Goal: Information Seeking & Learning: Learn about a topic

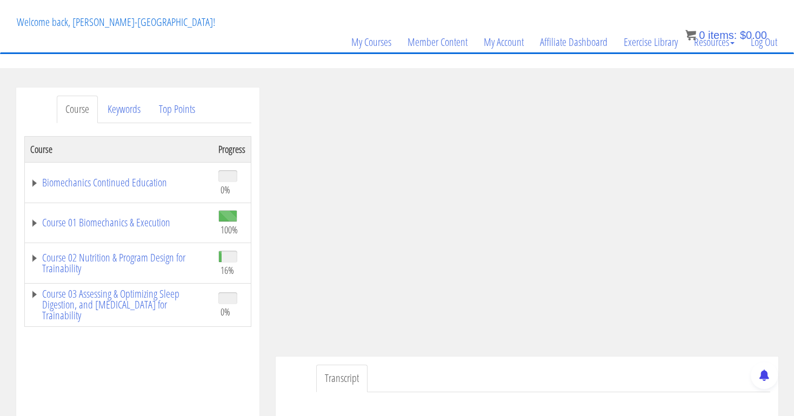
scroll to position [51, 0]
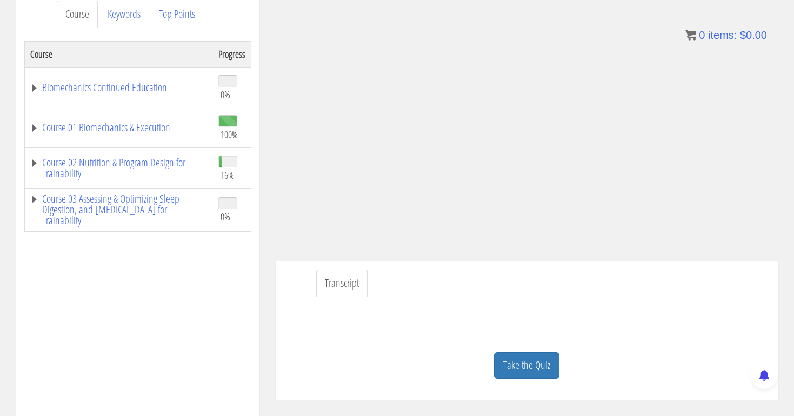
scroll to position [176, 0]
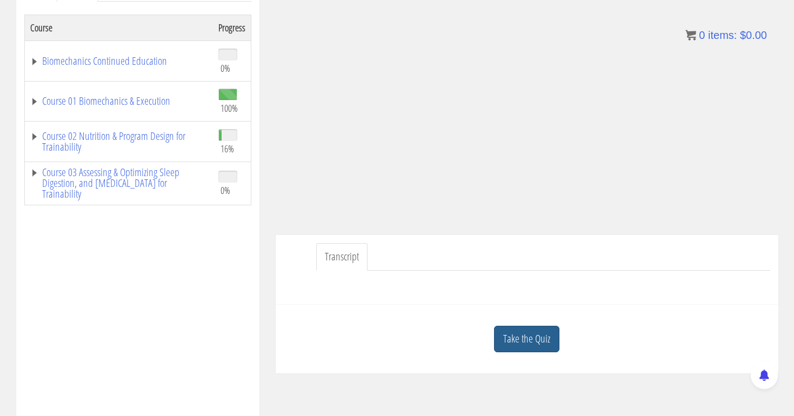
click at [536, 339] on link "Take the Quiz" at bounding box center [526, 339] width 65 height 26
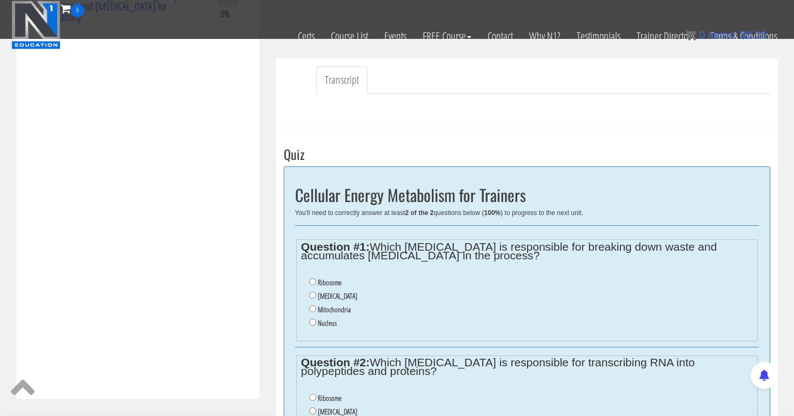
scroll to position [286, 0]
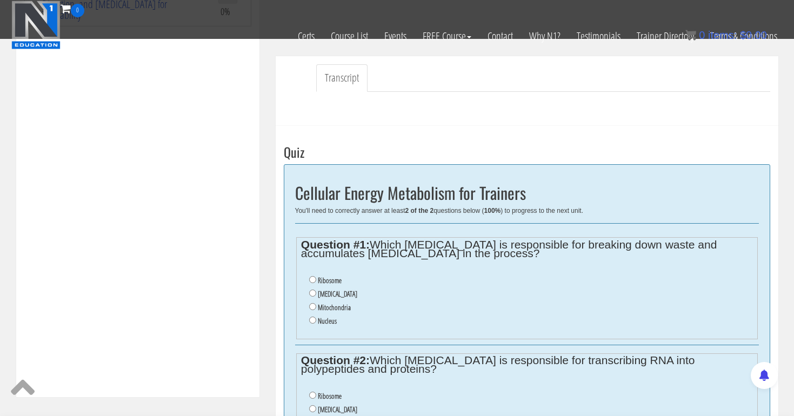
click at [312, 290] on input "Lysosome" at bounding box center [312, 293] width 7 height 7
radio input "true"
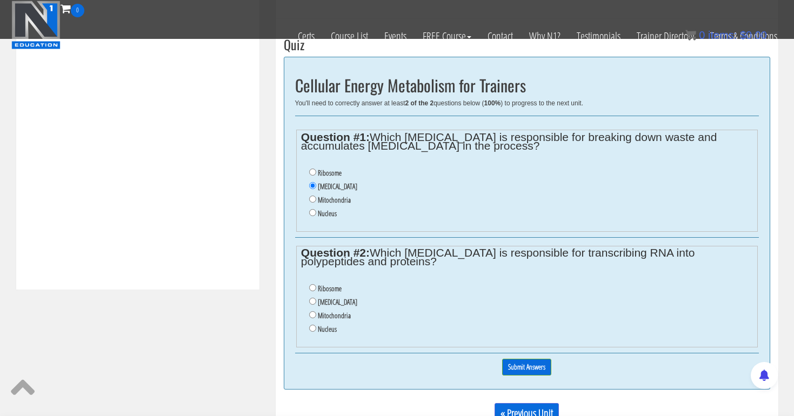
scroll to position [404, 0]
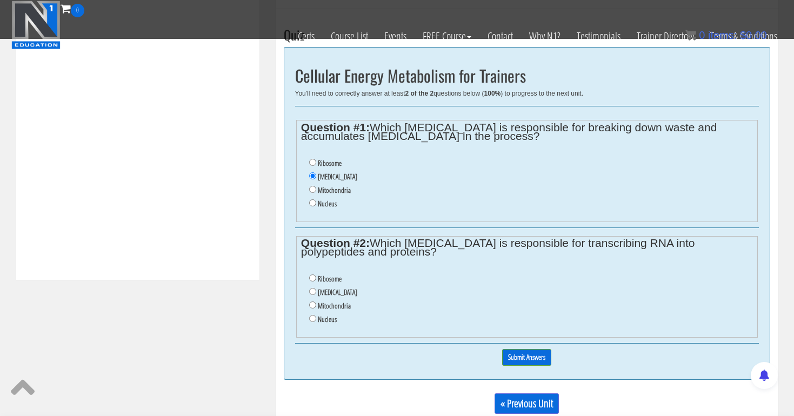
click at [312, 274] on input "Ribosome" at bounding box center [312, 277] width 7 height 7
radio input "true"
click at [520, 349] on input "Submit Answers" at bounding box center [526, 357] width 49 height 17
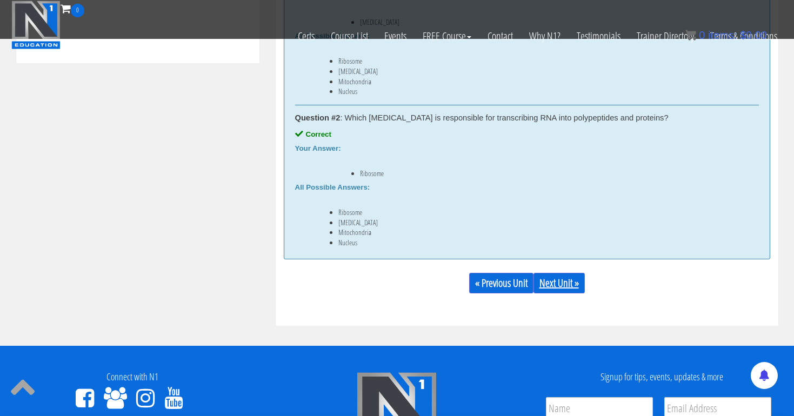
scroll to position [623, 0]
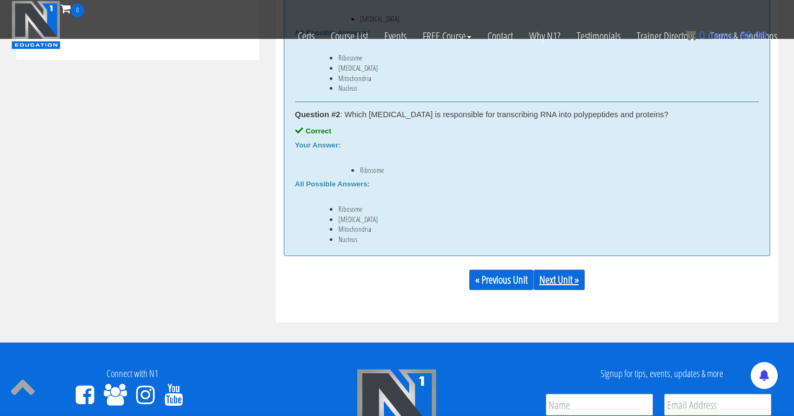
click at [560, 280] on link "Next Unit »" at bounding box center [558, 280] width 51 height 21
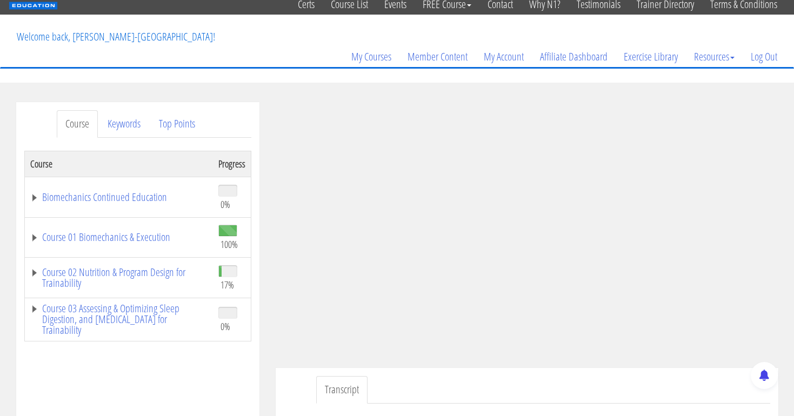
scroll to position [48, 0]
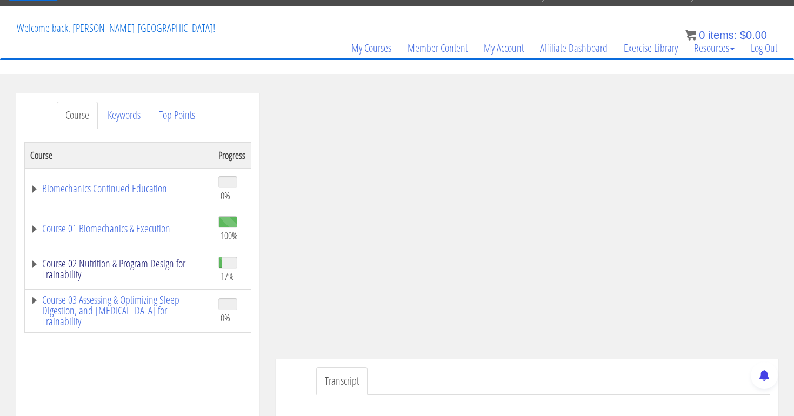
click at [178, 259] on link "Course 02 Nutrition & Program Design for Trainability" at bounding box center [118, 269] width 177 height 22
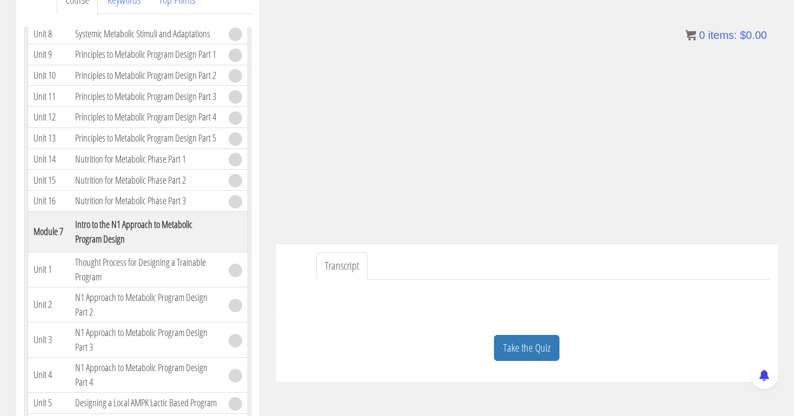
scroll to position [167, 0]
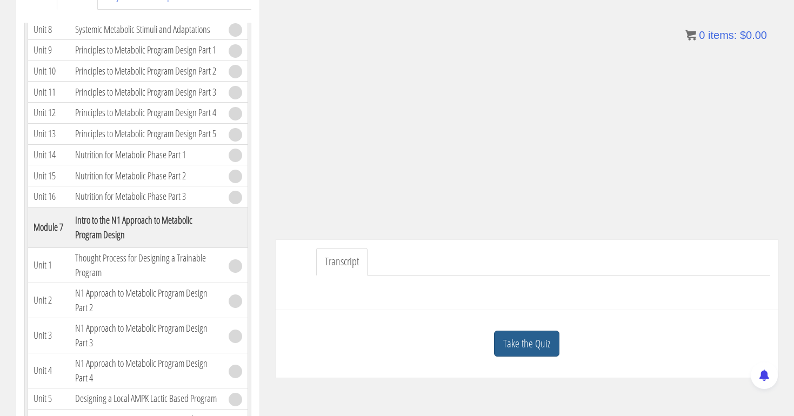
click at [520, 338] on link "Take the Quiz" at bounding box center [526, 344] width 65 height 26
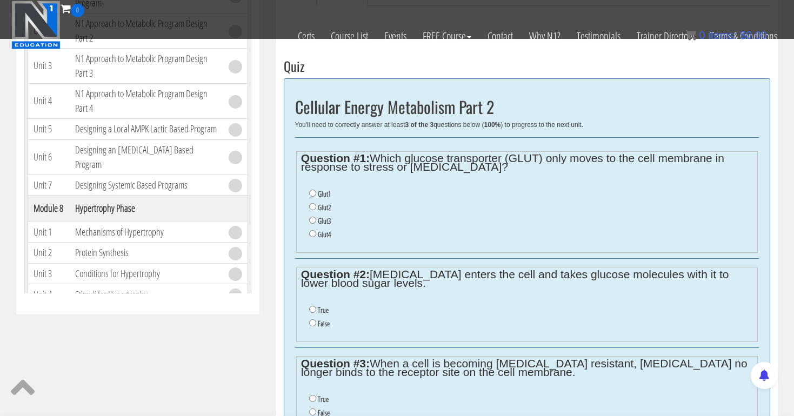
scroll to position [380, 0]
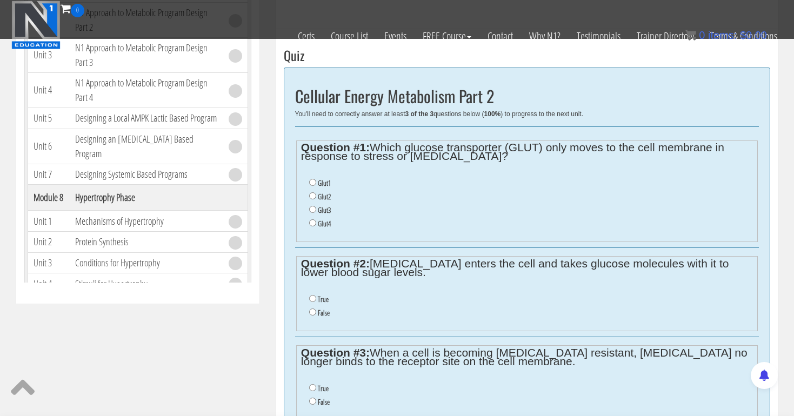
click at [312, 219] on input "Glut4" at bounding box center [312, 222] width 7 height 7
radio input "true"
click at [310, 295] on input "True" at bounding box center [312, 298] width 7 height 7
radio input "true"
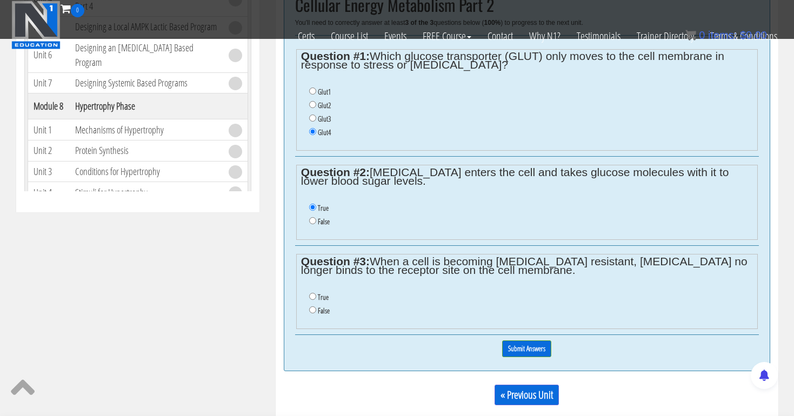
scroll to position [472, 0]
click at [311, 292] on input "True" at bounding box center [312, 295] width 7 height 7
radio input "true"
click at [509, 339] on input "Submit Answers" at bounding box center [526, 347] width 49 height 17
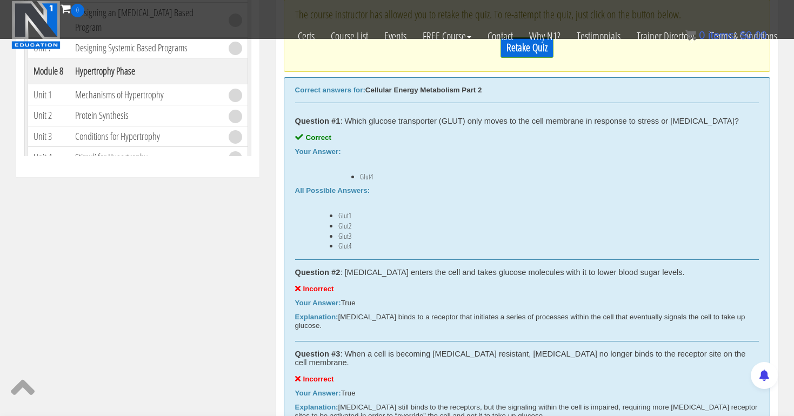
scroll to position [479, 0]
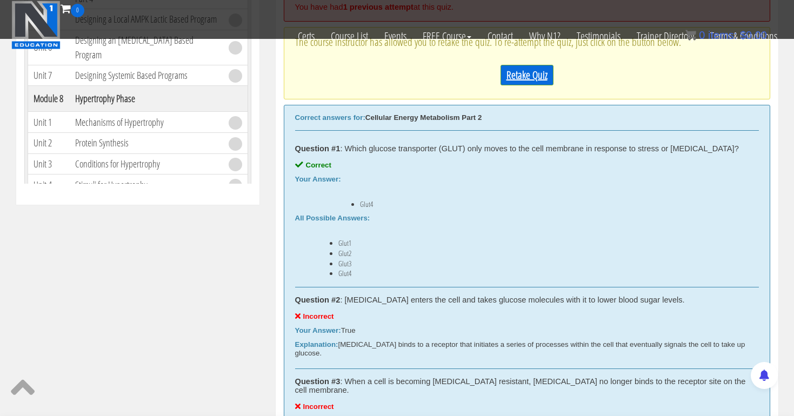
click at [541, 78] on link "Retake Quiz" at bounding box center [526, 75] width 53 height 21
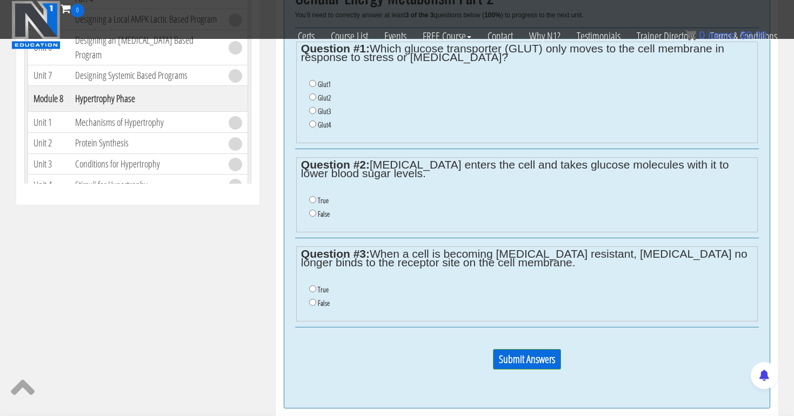
click at [310, 120] on input "Glut4" at bounding box center [312, 123] width 7 height 7
radio input "true"
click at [309, 210] on input "False" at bounding box center [312, 213] width 7 height 7
radio input "true"
click at [311, 299] on input "False" at bounding box center [312, 302] width 7 height 7
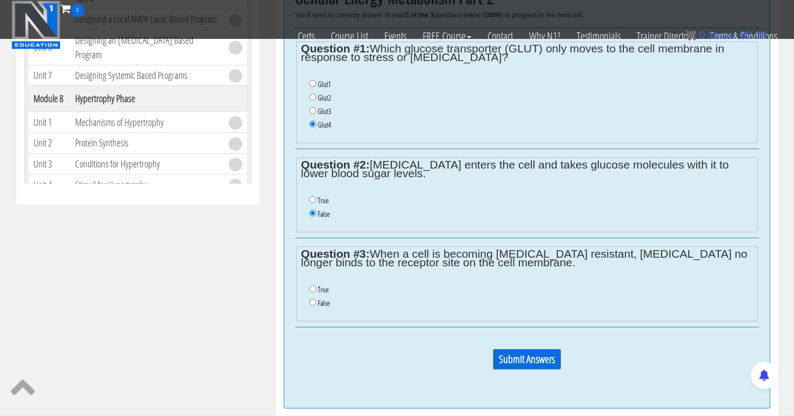
radio input "true"
click at [522, 349] on input "Submit Answers" at bounding box center [527, 359] width 68 height 21
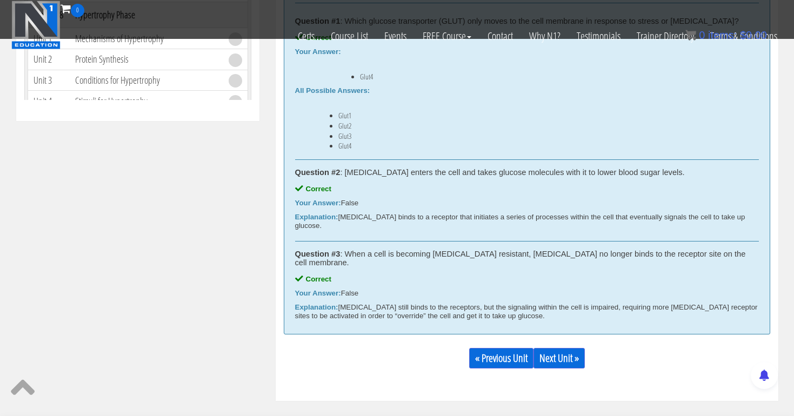
scroll to position [589, 0]
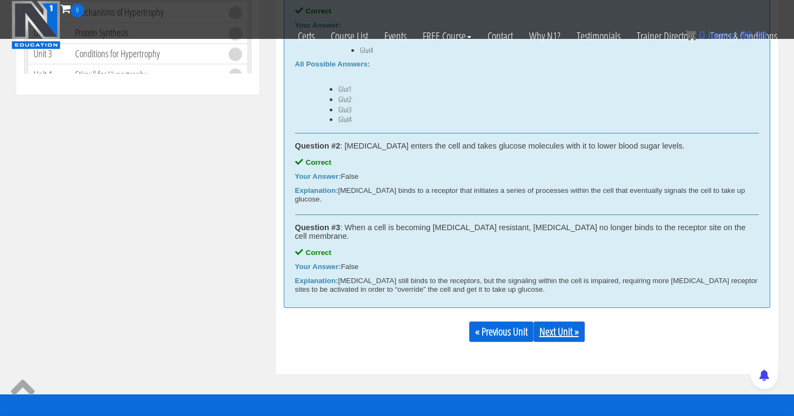
click at [563, 321] on link "Next Unit »" at bounding box center [558, 331] width 51 height 21
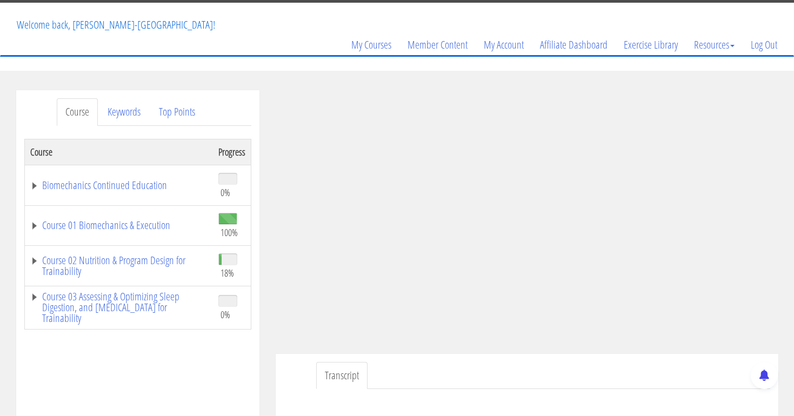
scroll to position [55, 0]
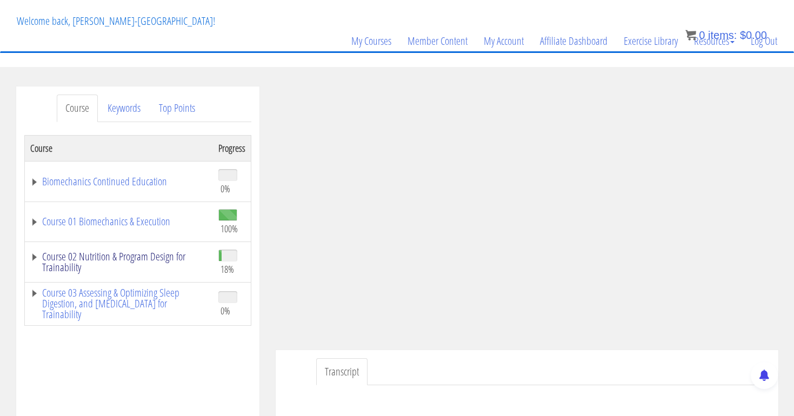
click at [163, 256] on link "Course 02 Nutrition & Program Design for Trainability" at bounding box center [118, 262] width 177 height 22
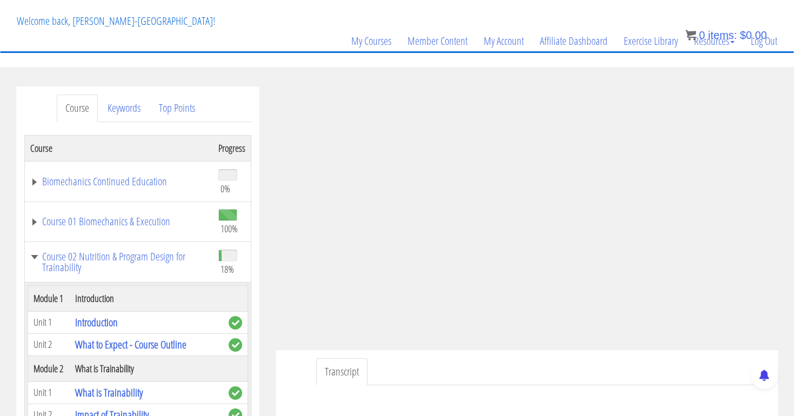
scroll to position [38, 0]
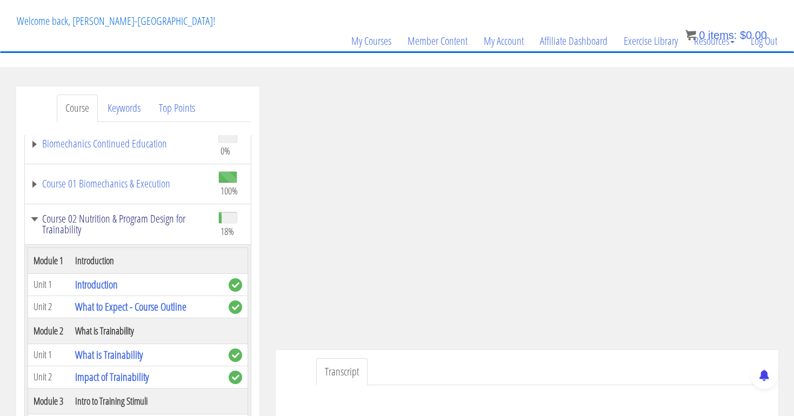
click at [149, 223] on link "Course 02 Nutrition & Program Design for Trainability" at bounding box center [118, 224] width 177 height 22
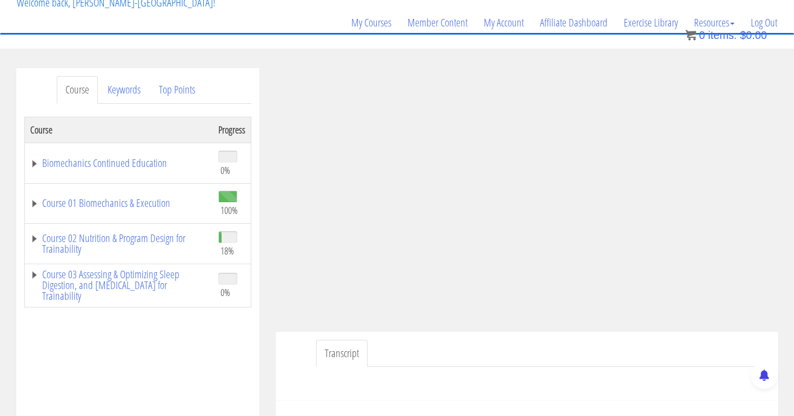
scroll to position [81, 0]
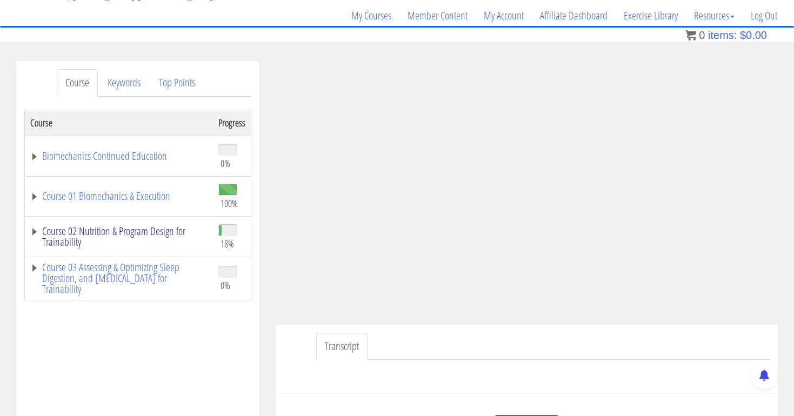
click at [147, 233] on link "Course 02 Nutrition & Program Design for Trainability" at bounding box center [118, 237] width 177 height 22
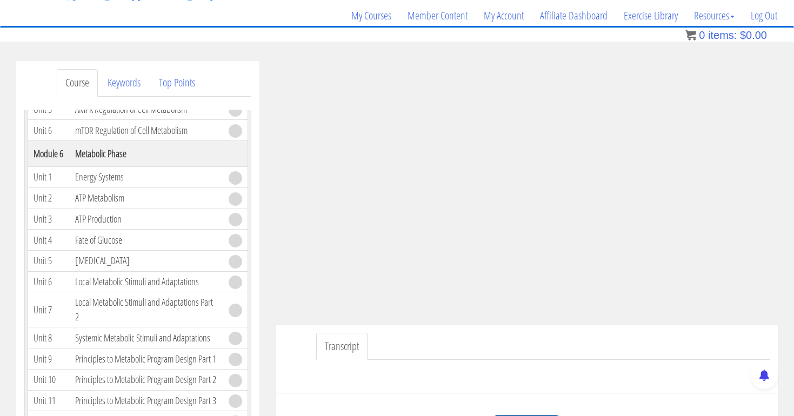
scroll to position [109, 0]
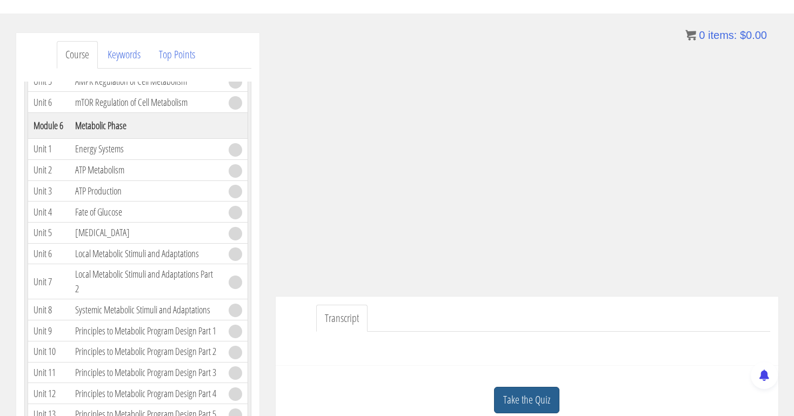
click at [527, 395] on link "Take the Quiz" at bounding box center [526, 400] width 65 height 26
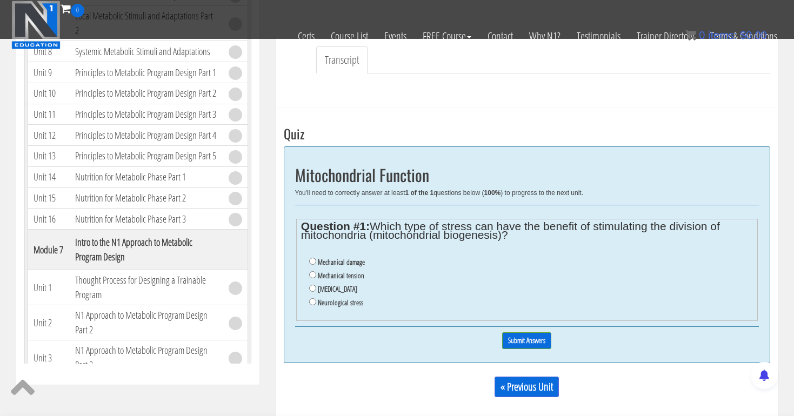
scroll to position [300, 0]
click at [312, 284] on input "Oxidative stress" at bounding box center [312, 287] width 7 height 7
radio input "true"
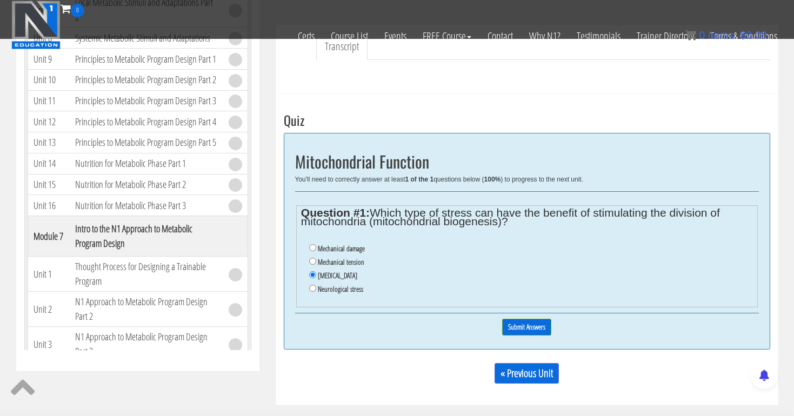
scroll to position [314, 0]
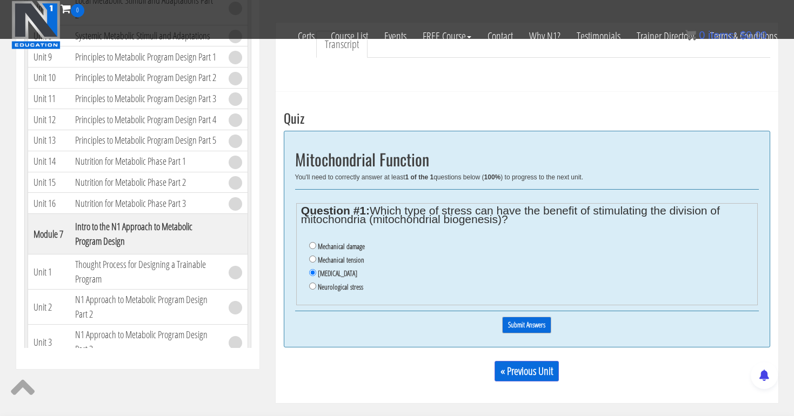
click at [529, 318] on input "Submit Answers" at bounding box center [526, 325] width 49 height 17
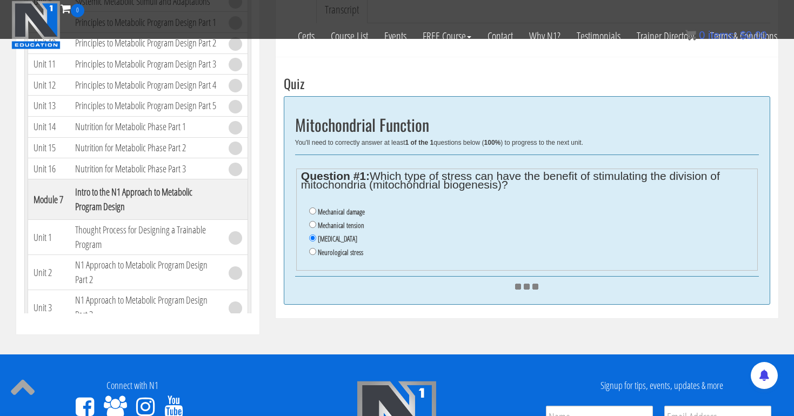
scroll to position [390, 0]
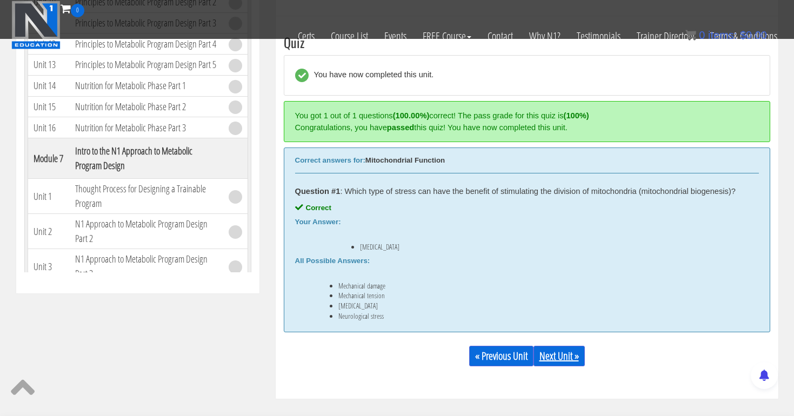
click at [558, 358] on link "Next Unit »" at bounding box center [558, 356] width 51 height 21
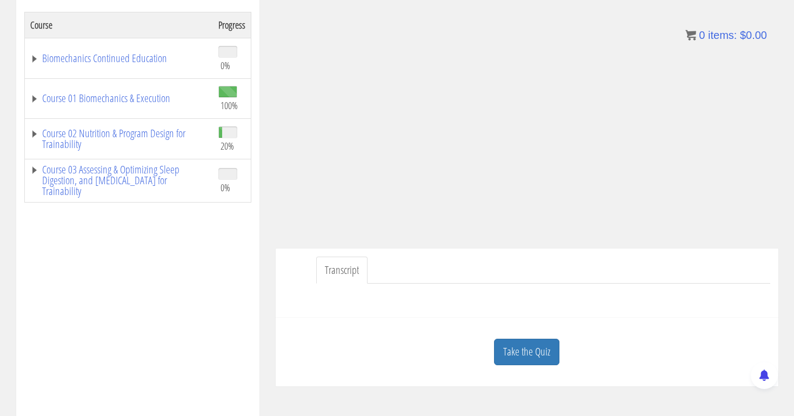
scroll to position [189, 0]
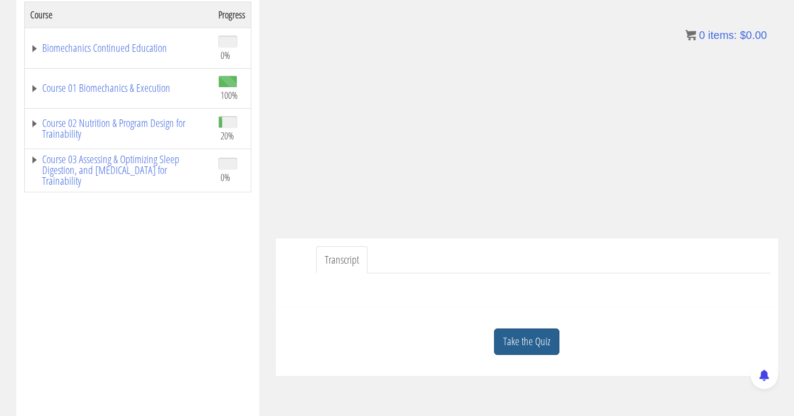
click at [531, 332] on link "Take the Quiz" at bounding box center [526, 341] width 65 height 26
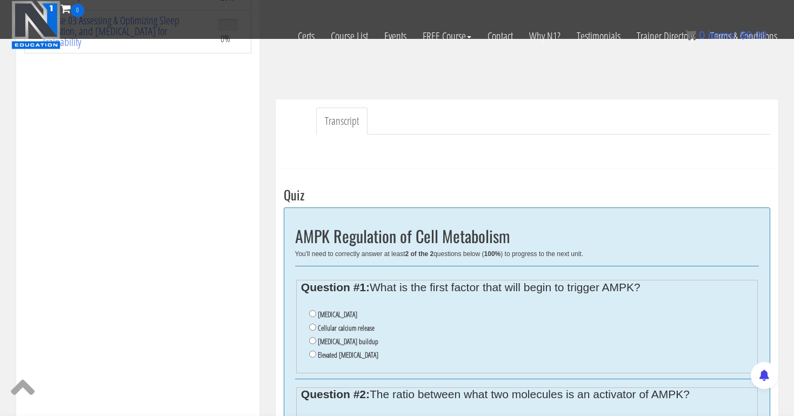
scroll to position [267, 0]
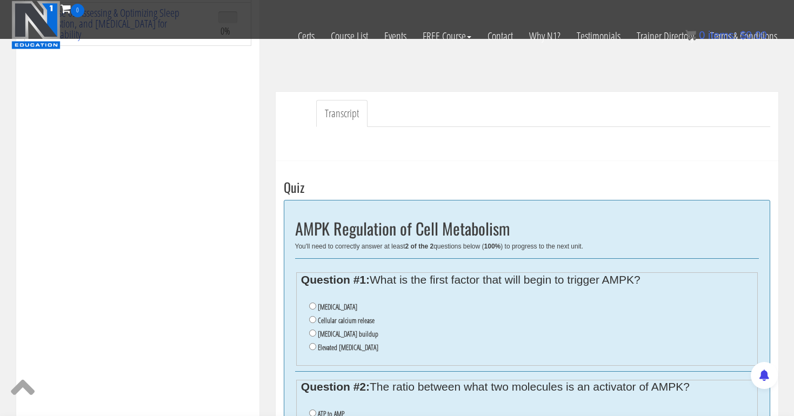
click at [312, 317] on input "Cellular calcium release" at bounding box center [312, 319] width 7 height 7
radio input "true"
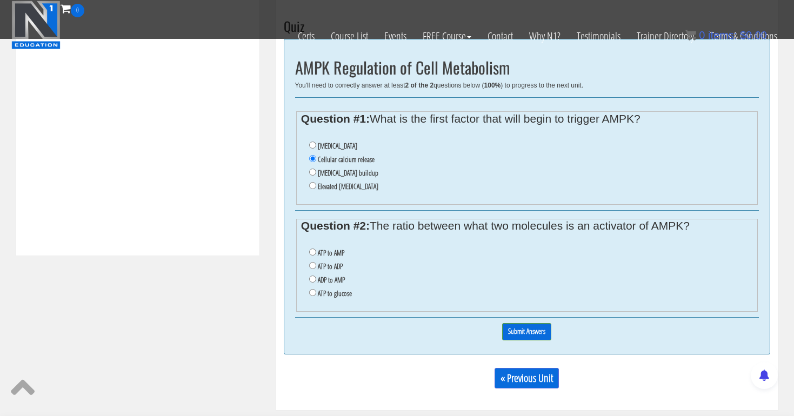
scroll to position [428, 0]
click at [312, 261] on input "ATP to ADP" at bounding box center [312, 264] width 7 height 7
radio input "true"
click at [508, 323] on input "Submit Answers" at bounding box center [526, 331] width 49 height 17
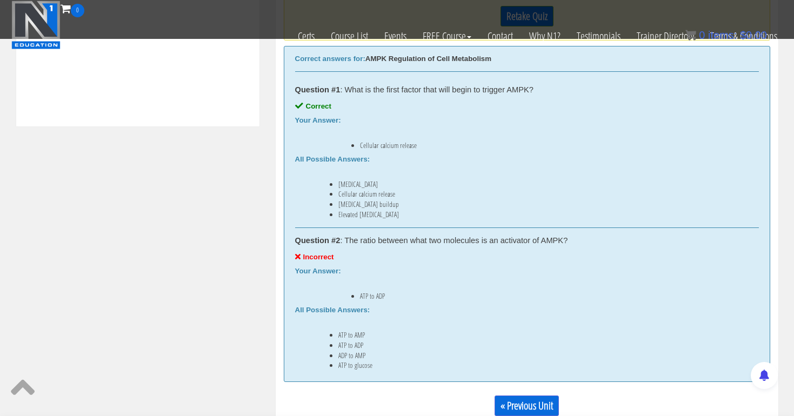
scroll to position [392, 0]
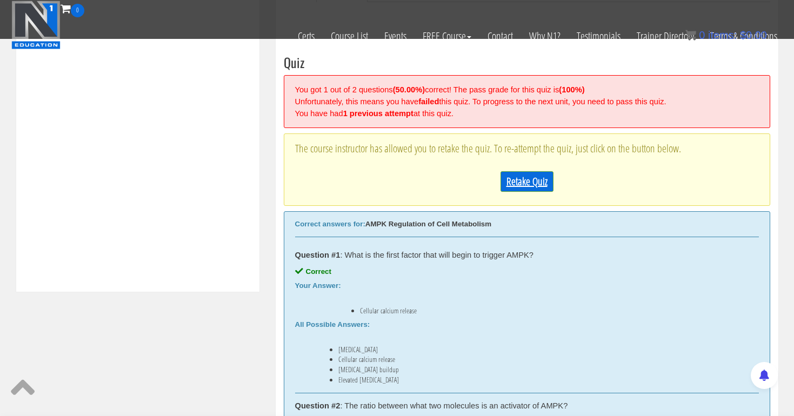
click at [520, 181] on link "Retake Quiz" at bounding box center [526, 181] width 53 height 21
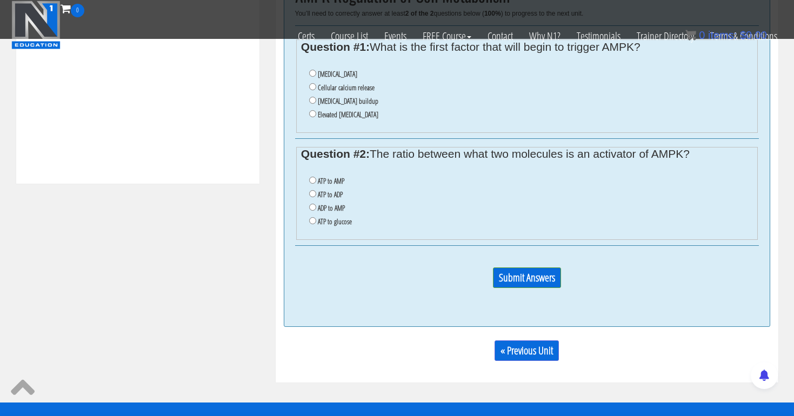
scroll to position [447, 0]
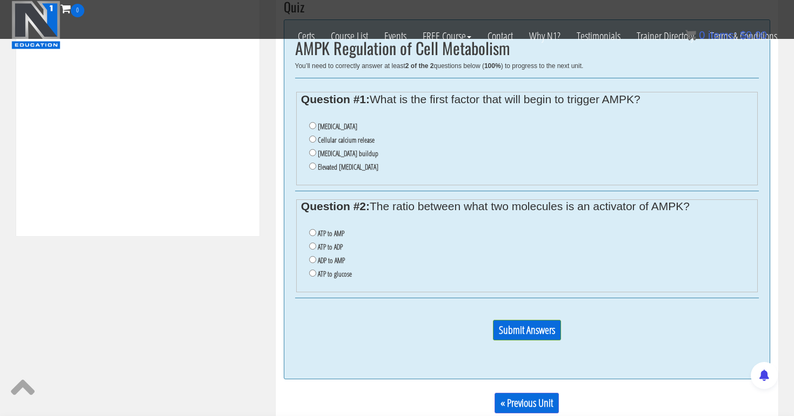
click at [311, 136] on input "Cellular calcium release" at bounding box center [312, 139] width 7 height 7
radio input "true"
click at [310, 256] on input "ADP to AMP" at bounding box center [312, 259] width 7 height 7
radio input "true"
click at [508, 320] on input "Submit Answers" at bounding box center [527, 330] width 68 height 21
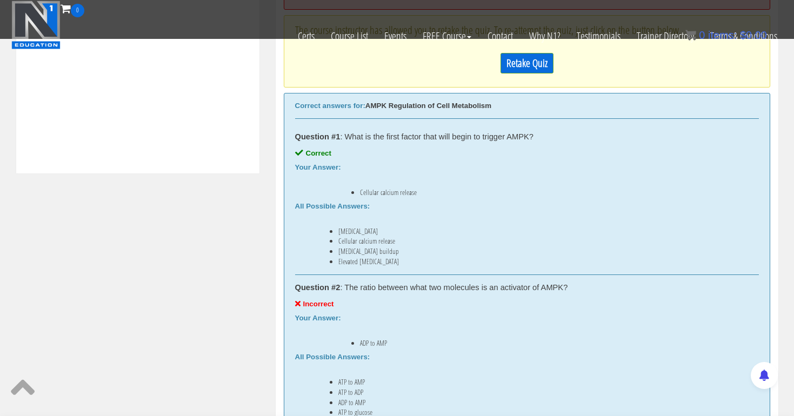
scroll to position [446, 0]
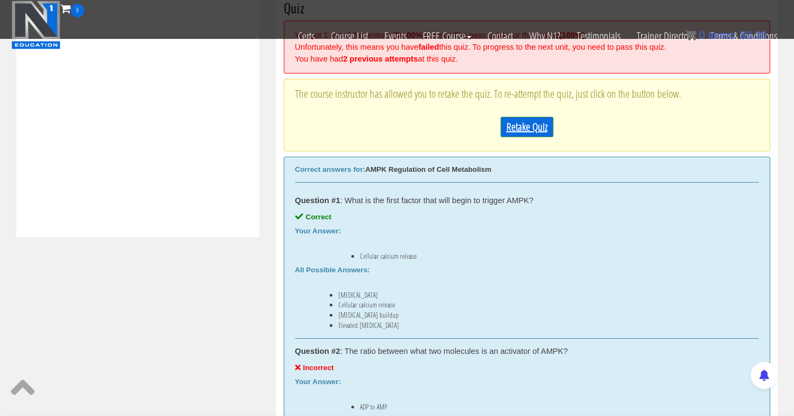
click at [519, 120] on link "Retake Quiz" at bounding box center [526, 127] width 53 height 21
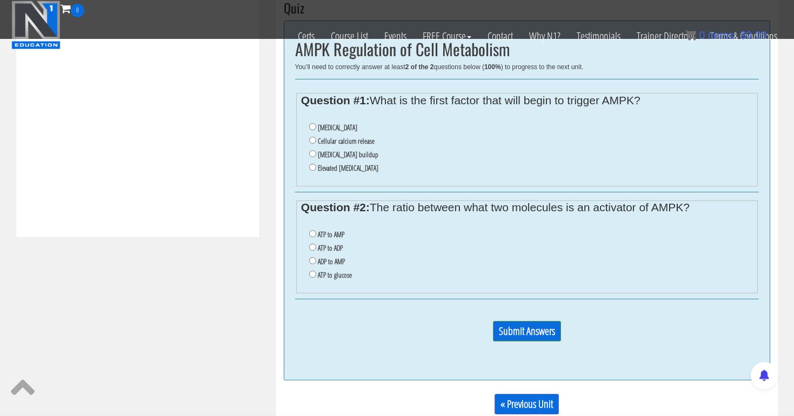
click at [310, 138] on input "Cellular calcium release" at bounding box center [312, 140] width 7 height 7
radio input "true"
click at [310, 230] on input "ATP to AMP" at bounding box center [312, 233] width 7 height 7
radio input "true"
click at [508, 321] on input "Submit Answers" at bounding box center [527, 331] width 68 height 21
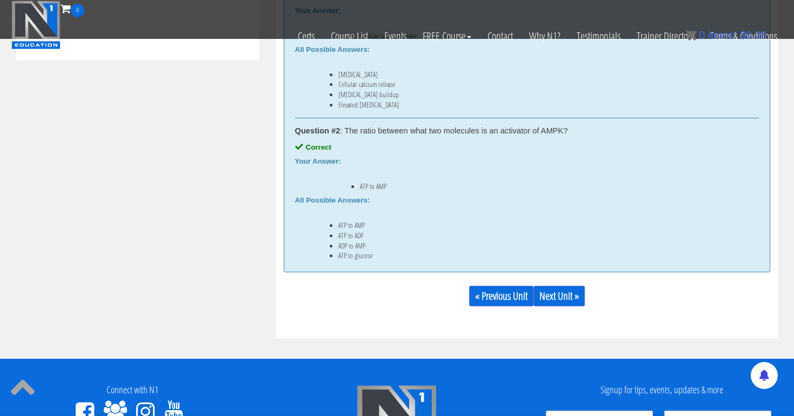
scroll to position [625, 0]
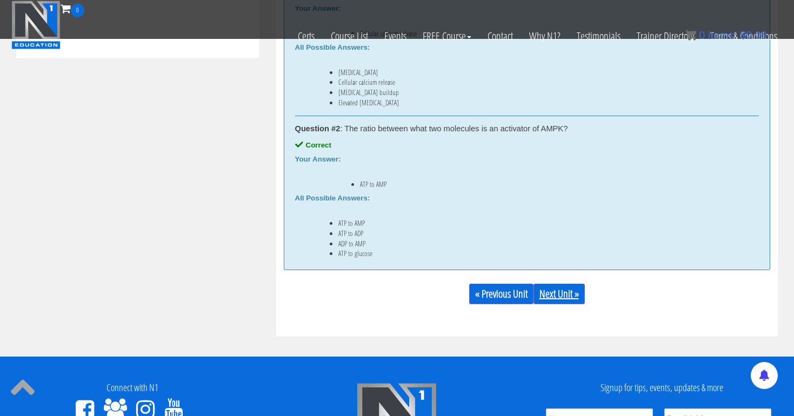
click at [566, 291] on link "Next Unit »" at bounding box center [558, 294] width 51 height 21
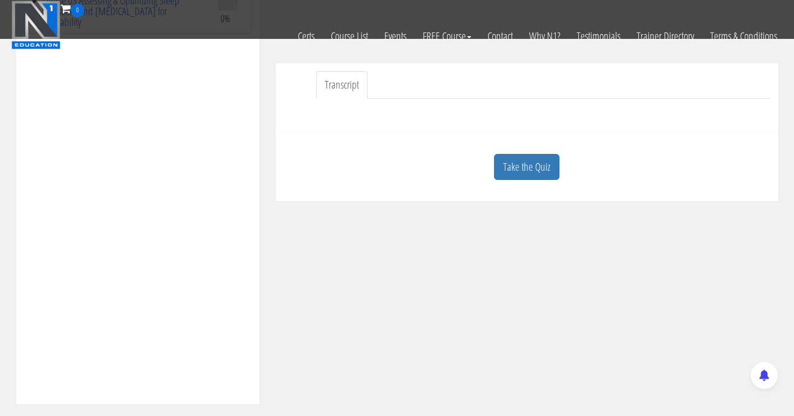
scroll to position [285, 0]
click at [576, 91] on ul "Transcript" at bounding box center [543, 80] width 454 height 28
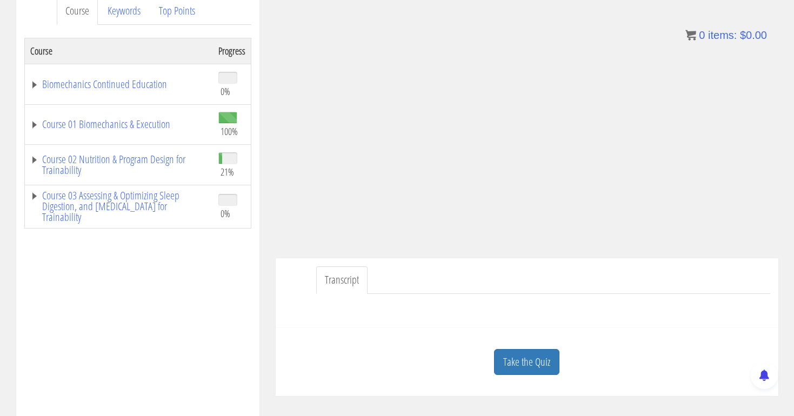
scroll to position [146, 0]
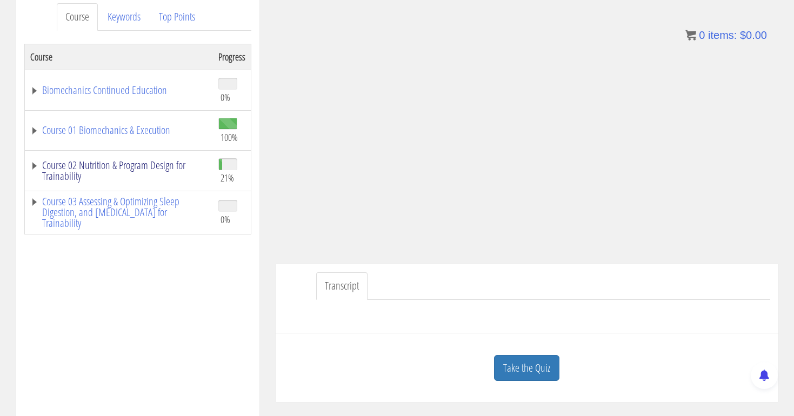
click at [159, 173] on link "Course 02 Nutrition & Program Design for Trainability" at bounding box center [118, 171] width 177 height 22
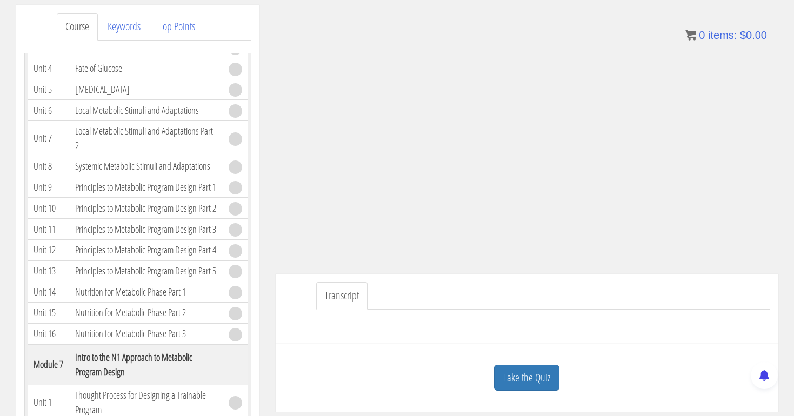
scroll to position [136, 0]
click at [522, 379] on link "Take the Quiz" at bounding box center [526, 379] width 65 height 26
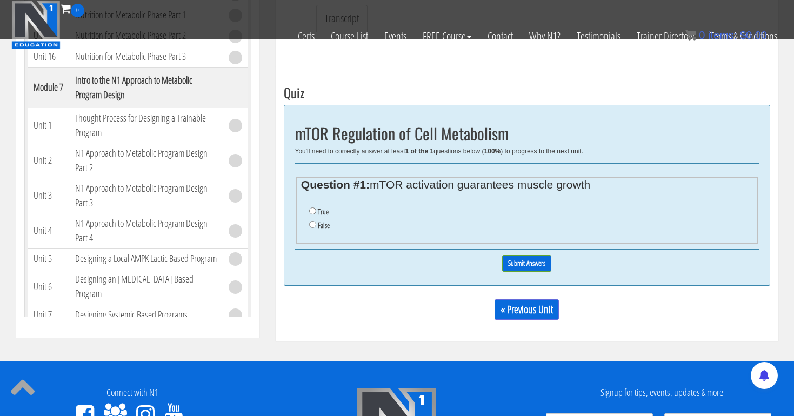
scroll to position [352, 0]
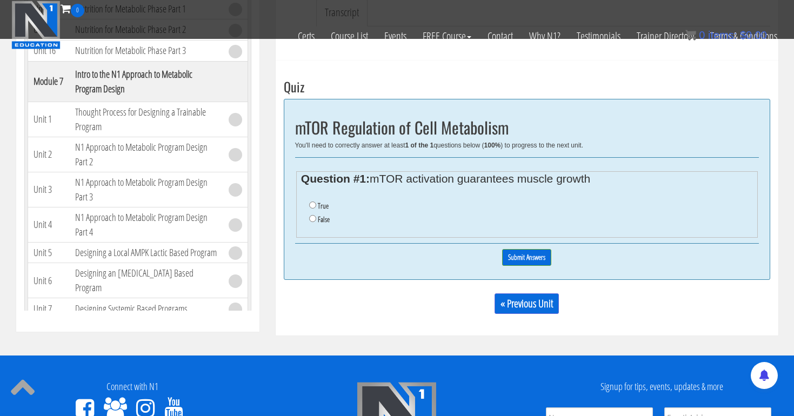
click at [311, 215] on input "False" at bounding box center [312, 218] width 7 height 7
radio input "true"
click at [531, 256] on input "Submit Answers" at bounding box center [526, 257] width 49 height 17
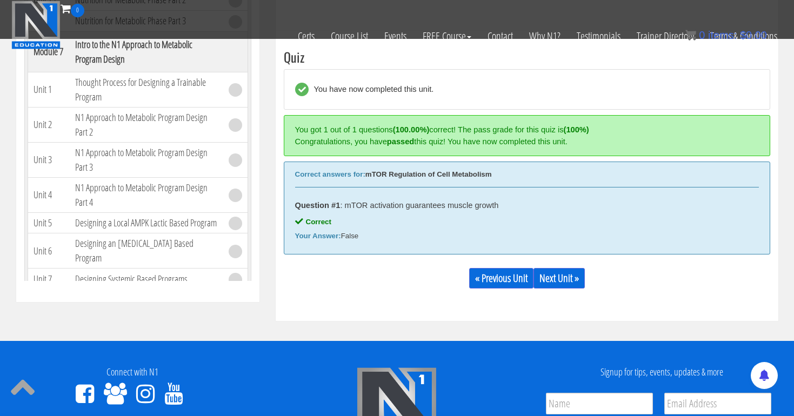
scroll to position [395, 0]
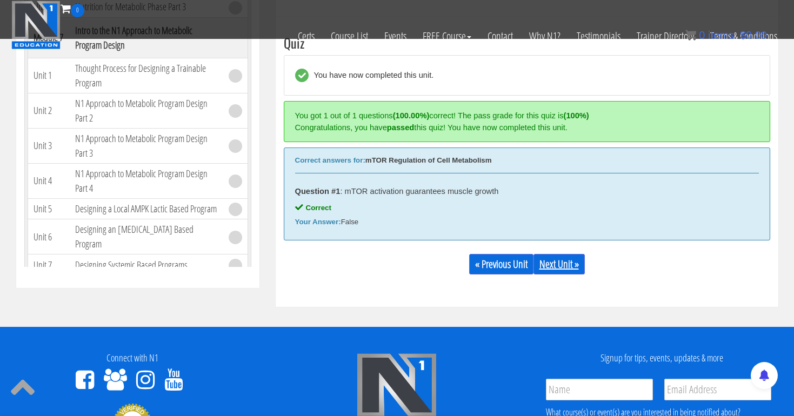
click at [569, 261] on link "Next Unit »" at bounding box center [558, 264] width 51 height 21
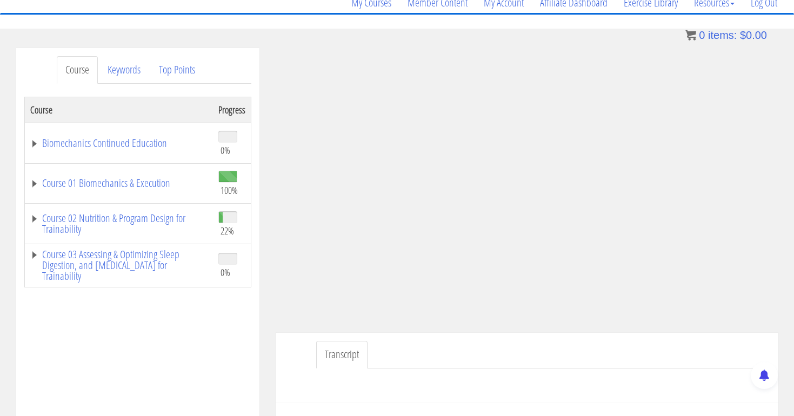
scroll to position [100, 0]
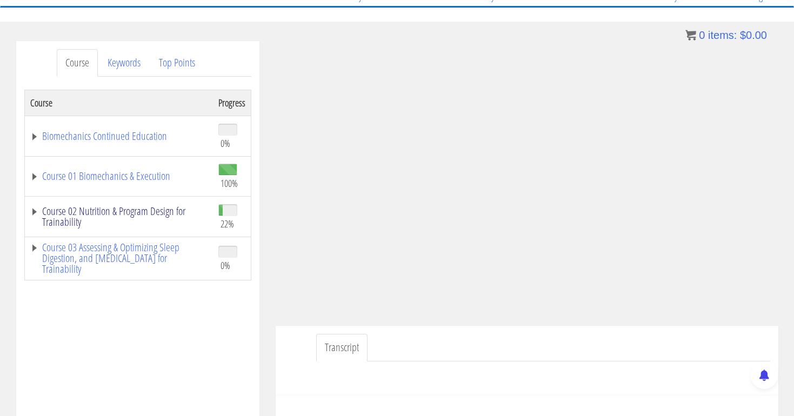
click at [133, 210] on link "Course 02 Nutrition & Program Design for Trainability" at bounding box center [118, 217] width 177 height 22
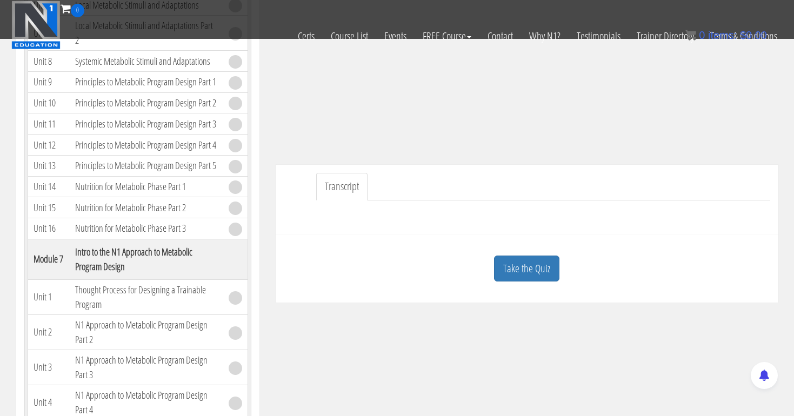
scroll to position [197, 0]
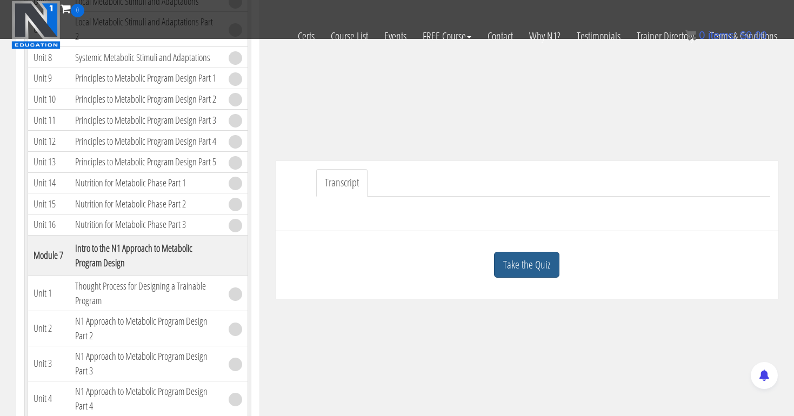
click at [529, 263] on link "Take the Quiz" at bounding box center [526, 265] width 65 height 26
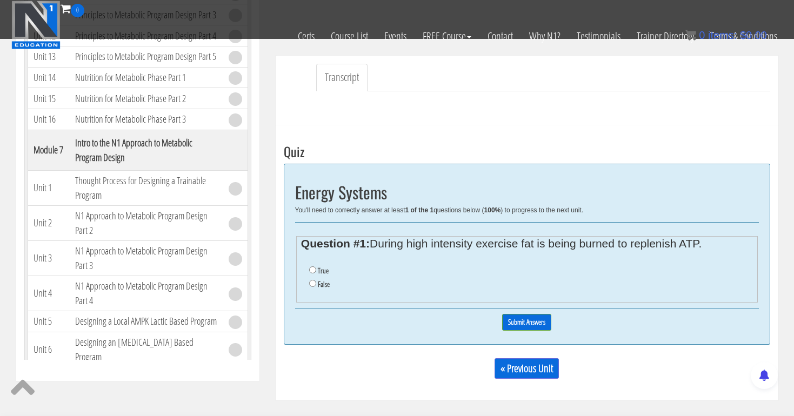
scroll to position [312, 0]
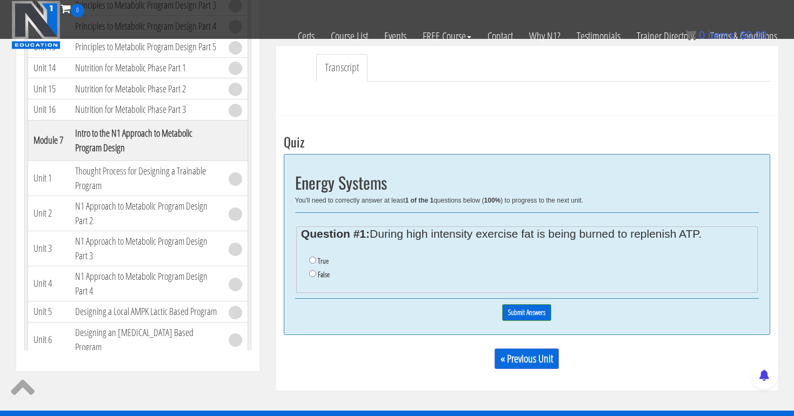
click at [311, 261] on input "True" at bounding box center [312, 260] width 7 height 7
radio input "true"
click at [538, 309] on input "Submit Answers" at bounding box center [526, 312] width 49 height 17
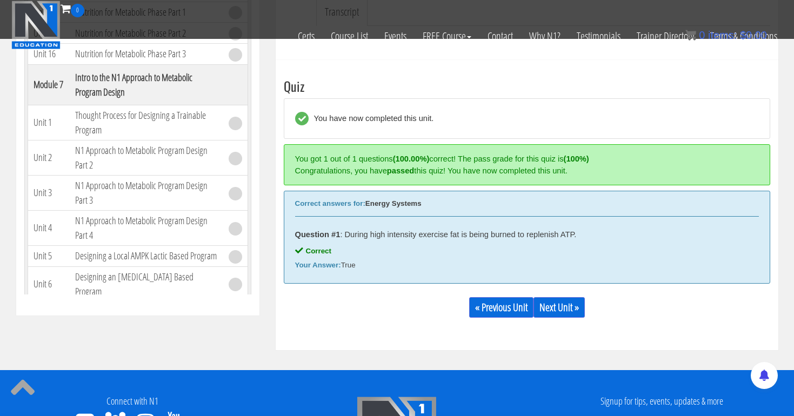
scroll to position [411, 0]
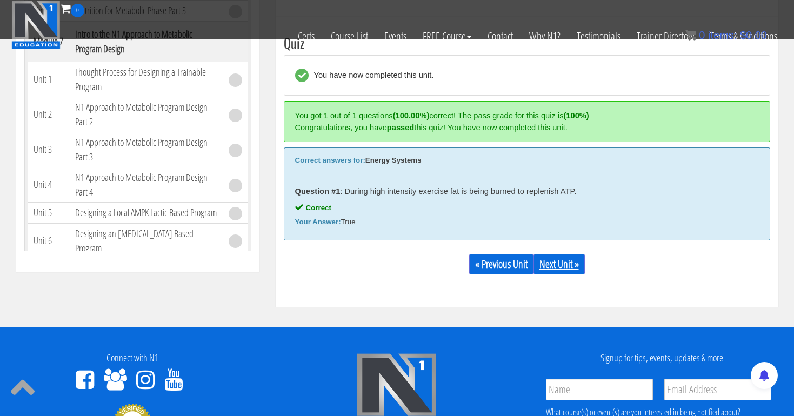
click at [558, 263] on link "Next Unit »" at bounding box center [558, 264] width 51 height 21
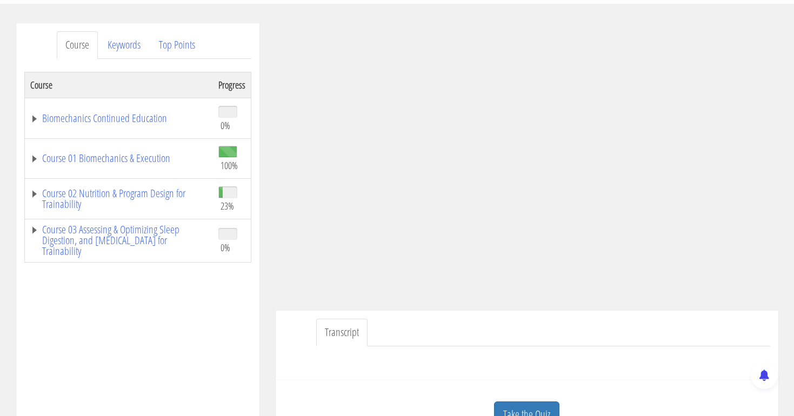
scroll to position [110, 0]
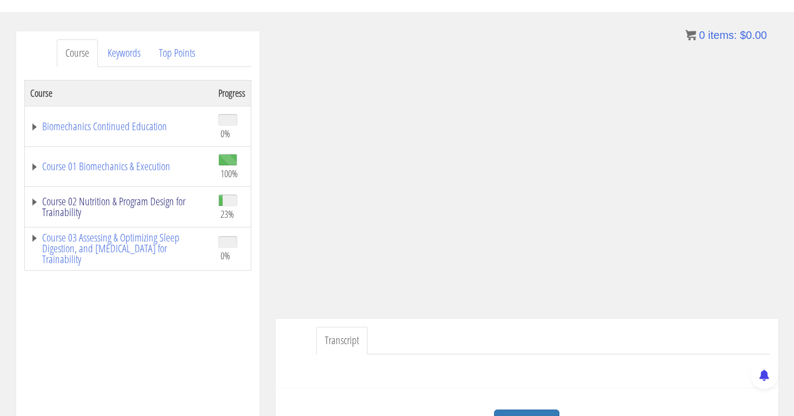
click at [135, 197] on link "Course 02 Nutrition & Program Design for Trainability" at bounding box center [118, 207] width 177 height 22
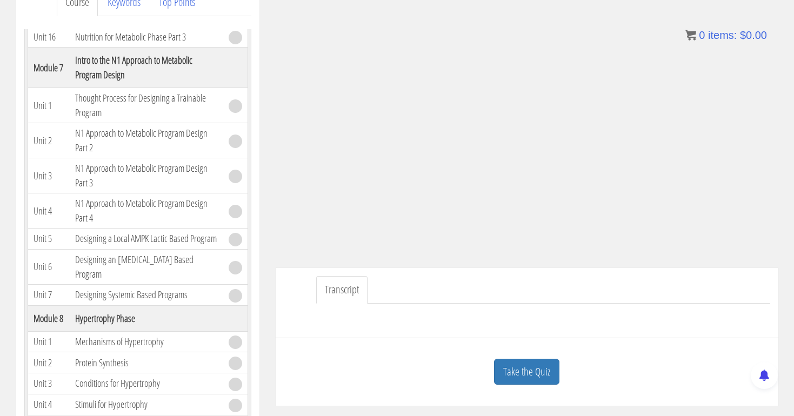
scroll to position [152, 0]
